Goal: Task Accomplishment & Management: Manage account settings

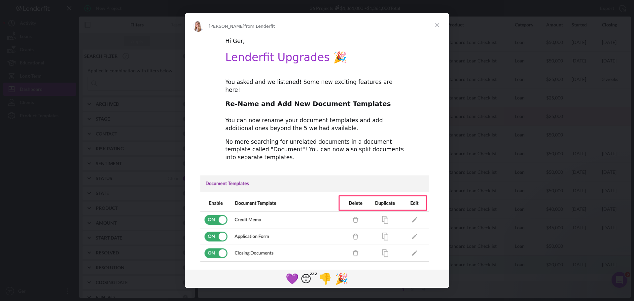
click at [437, 25] on span "Close" at bounding box center [437, 25] width 24 height 24
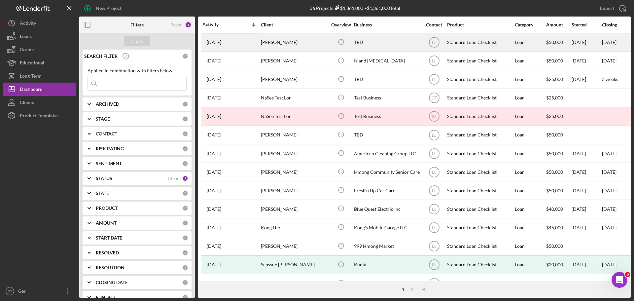
click at [268, 44] on div "[PERSON_NAME]" at bounding box center [294, 42] width 66 height 17
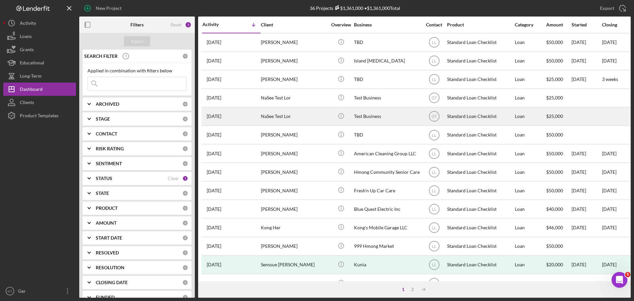
click at [274, 115] on div "NaSee Test Lor" at bounding box center [294, 116] width 66 height 17
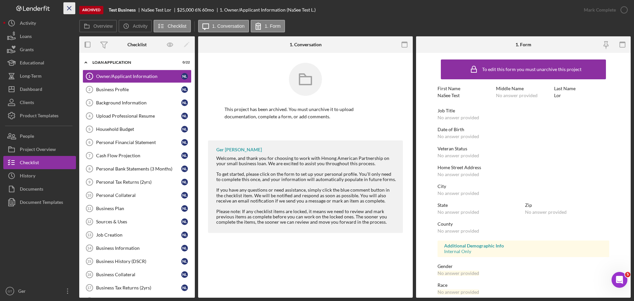
click at [67, 5] on icon "Icon/Menu Close" at bounding box center [69, 8] width 15 height 15
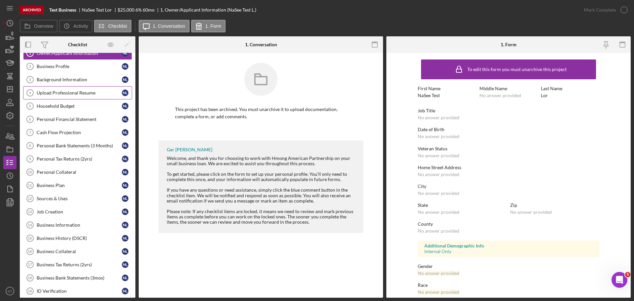
scroll to position [114, 0]
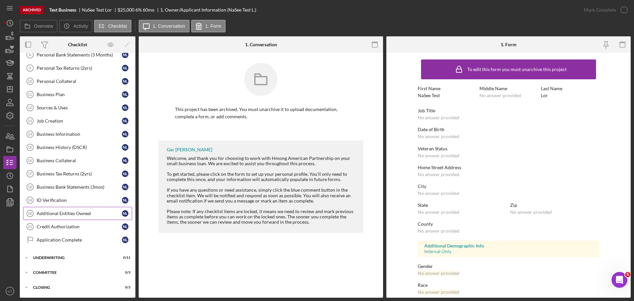
click at [76, 212] on div "Additional Entities Owned" at bounding box center [79, 213] width 85 height 5
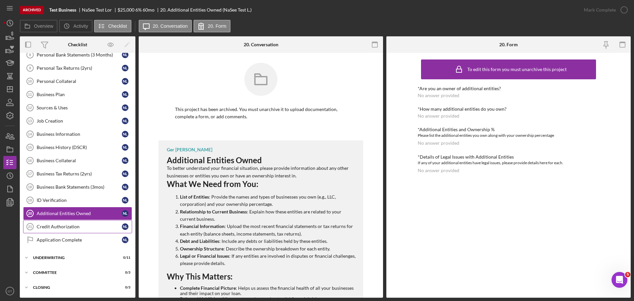
click at [71, 222] on link "Credit Authorization 21 Credit Authorization N L" at bounding box center [77, 226] width 109 height 13
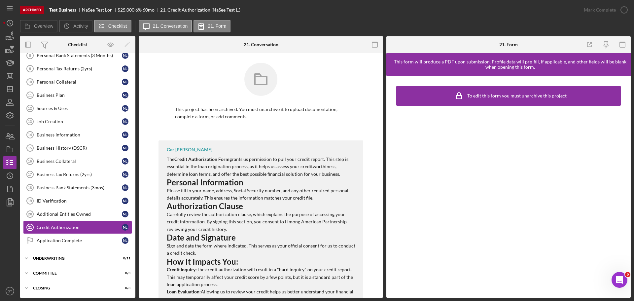
scroll to position [114, 0]
click at [76, 242] on div "Application Complete" at bounding box center [79, 239] width 85 height 5
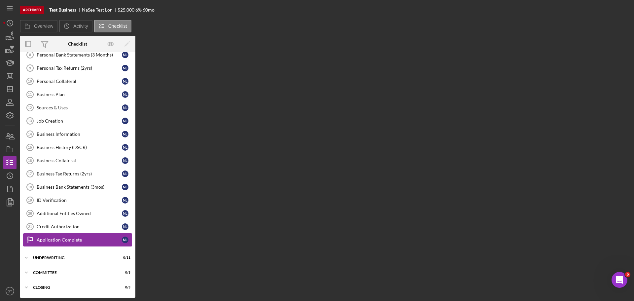
scroll to position [114, 0]
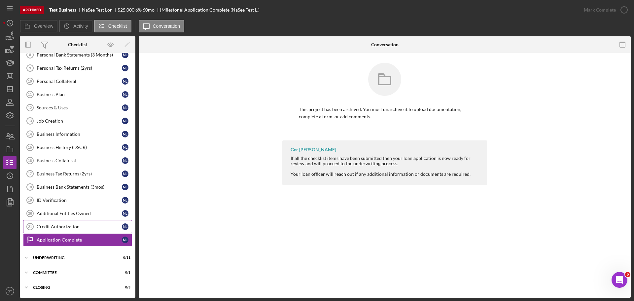
click at [85, 222] on link "Credit Authorization 21 Credit Authorization N L" at bounding box center [77, 226] width 109 height 13
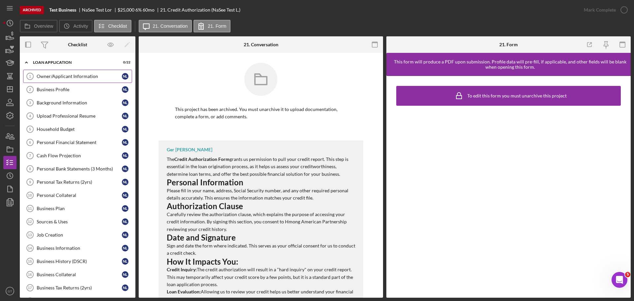
click at [61, 79] on div "Owner/Applicant Information" at bounding box center [79, 76] width 85 height 5
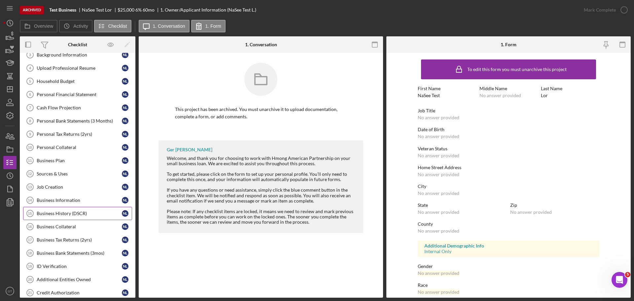
scroll to position [114, 0]
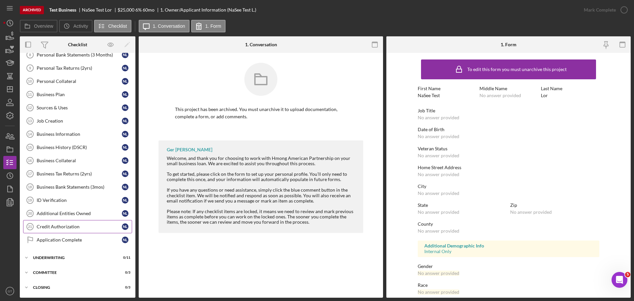
click at [71, 220] on link "Credit Authorization 21 Credit Authorization N L" at bounding box center [77, 226] width 109 height 13
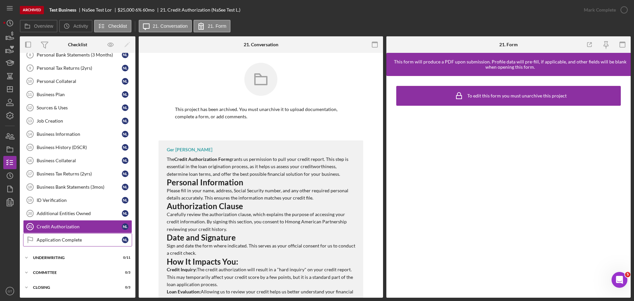
click at [73, 241] on div "Application Complete" at bounding box center [79, 239] width 85 height 5
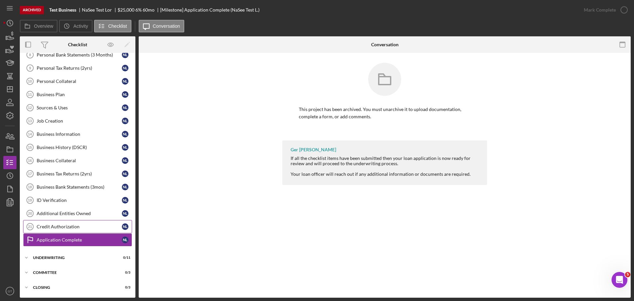
click at [75, 230] on link "Credit Authorization 21 Credit Authorization N L" at bounding box center [77, 226] width 109 height 13
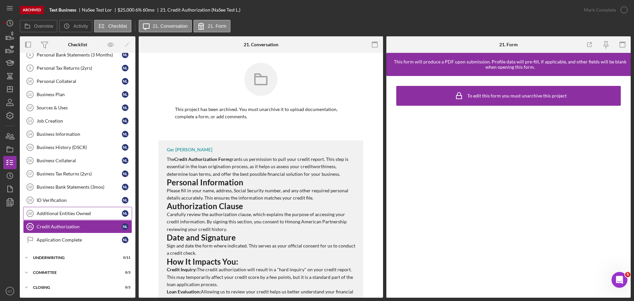
click at [79, 211] on div "Additional Entities Owned" at bounding box center [79, 213] width 85 height 5
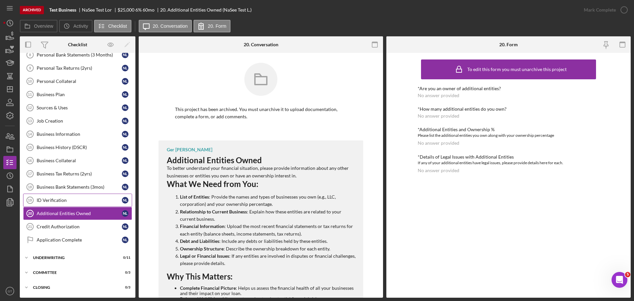
click at [79, 197] on div "ID Verification" at bounding box center [79, 199] width 85 height 5
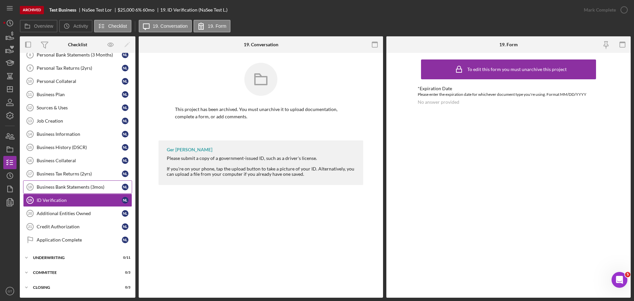
click at [82, 188] on div "Business Bank Statements (3mos)" at bounding box center [79, 186] width 85 height 5
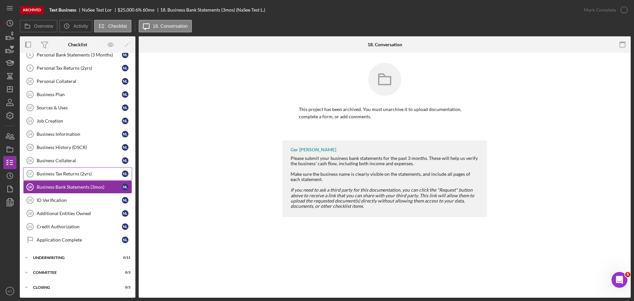
click at [82, 174] on div "Business Tax Returns (2yrs)" at bounding box center [79, 173] width 85 height 5
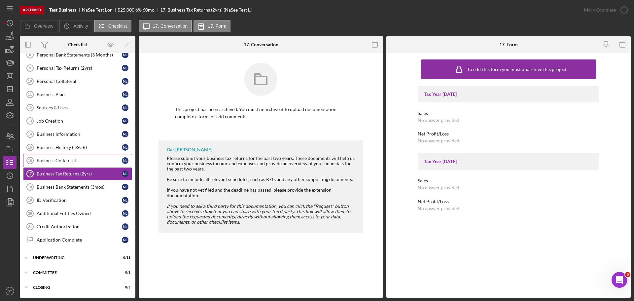
click at [83, 160] on div "Business Collateral" at bounding box center [79, 160] width 85 height 5
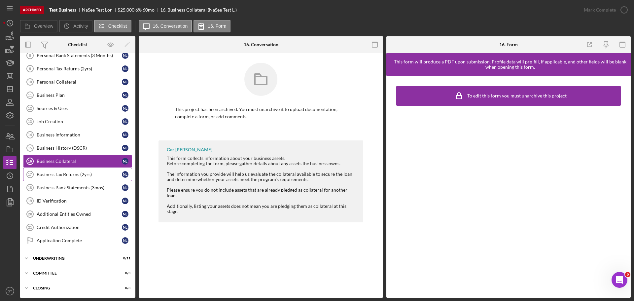
scroll to position [114, 0]
click at [81, 173] on div "Business Tax Returns (2yrs)" at bounding box center [79, 173] width 85 height 5
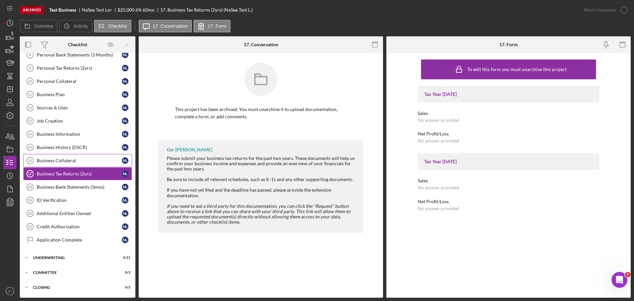
click at [81, 164] on link "Business Collateral 16 Business Collateral N L" at bounding box center [77, 160] width 109 height 13
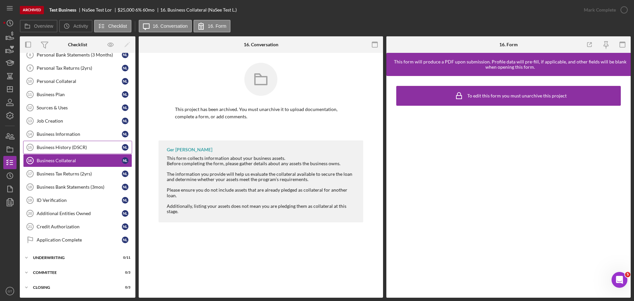
click at [84, 152] on link "Business History (DSCR) 15 Business History (DSCR) N L" at bounding box center [77, 147] width 109 height 13
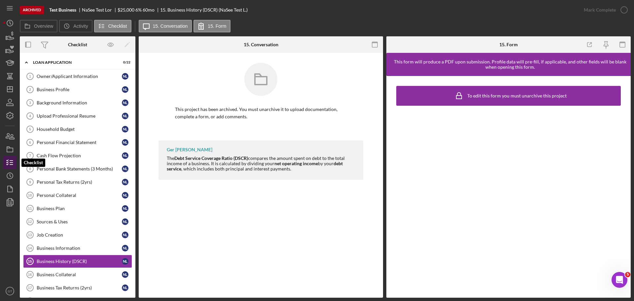
click at [5, 162] on icon "button" at bounding box center [10, 162] width 17 height 17
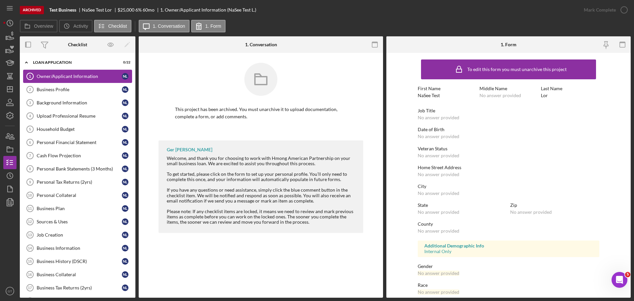
click at [70, 74] on div "Owner/Applicant Information" at bounding box center [79, 76] width 85 height 5
